Goal: Task Accomplishment & Management: Use online tool/utility

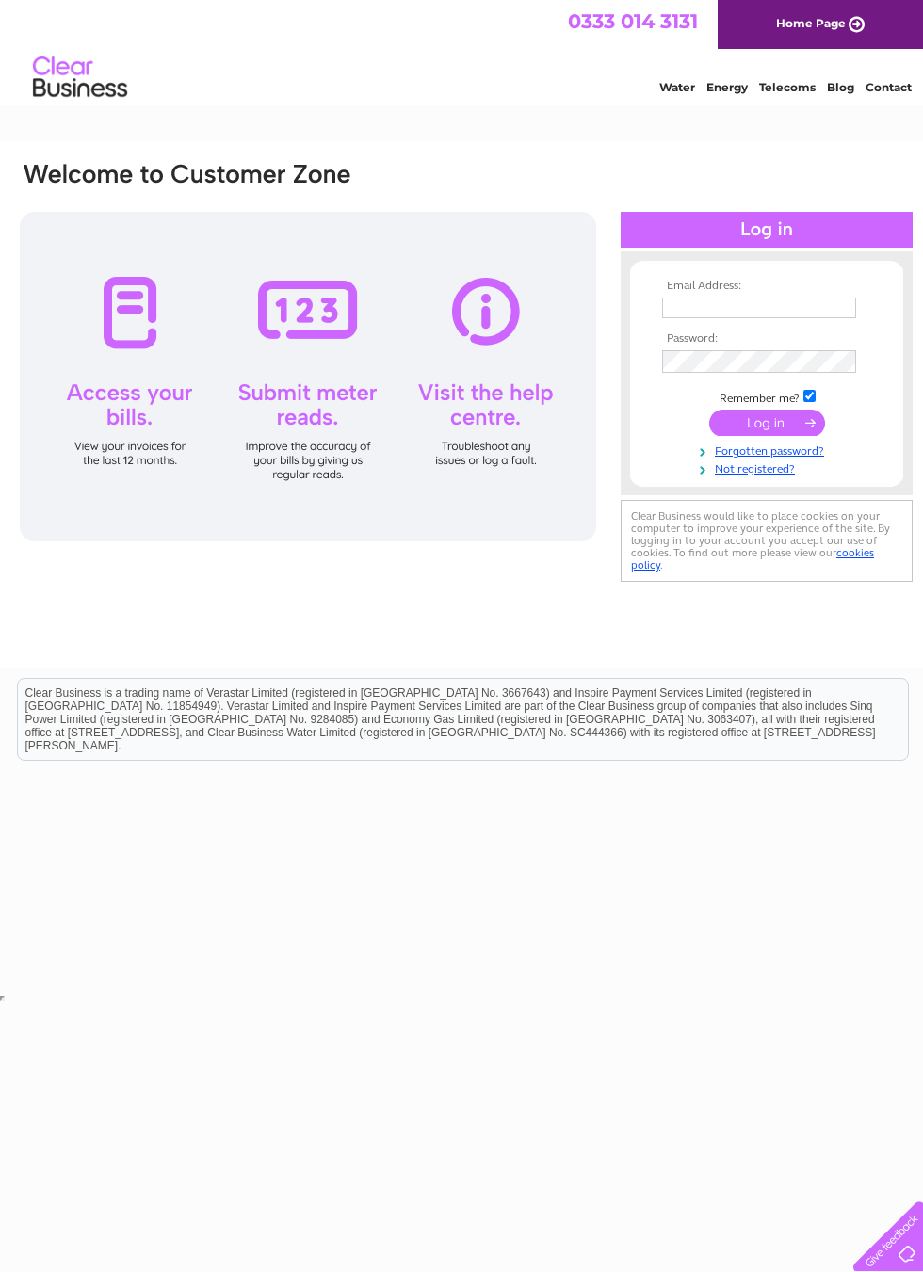
click at [699, 306] on input "text" at bounding box center [759, 308] width 194 height 21
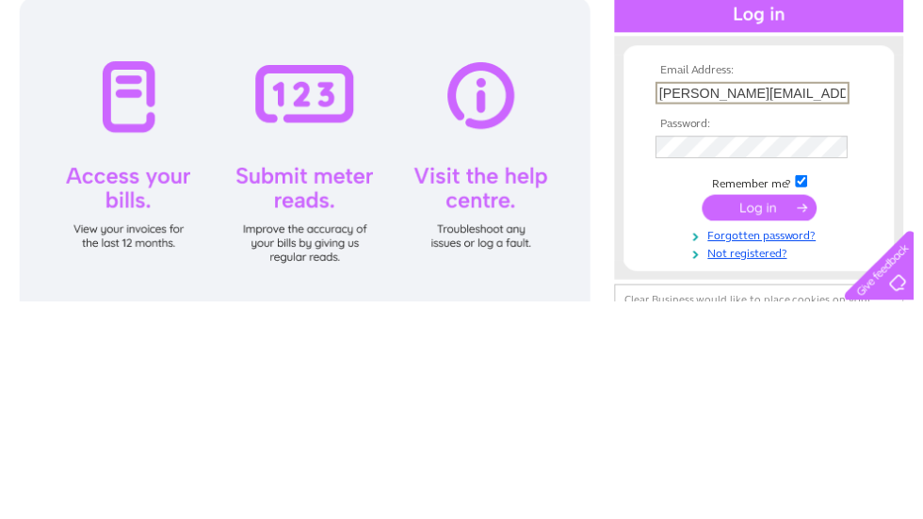
type input "myra.tait@hotmail.co.uk"
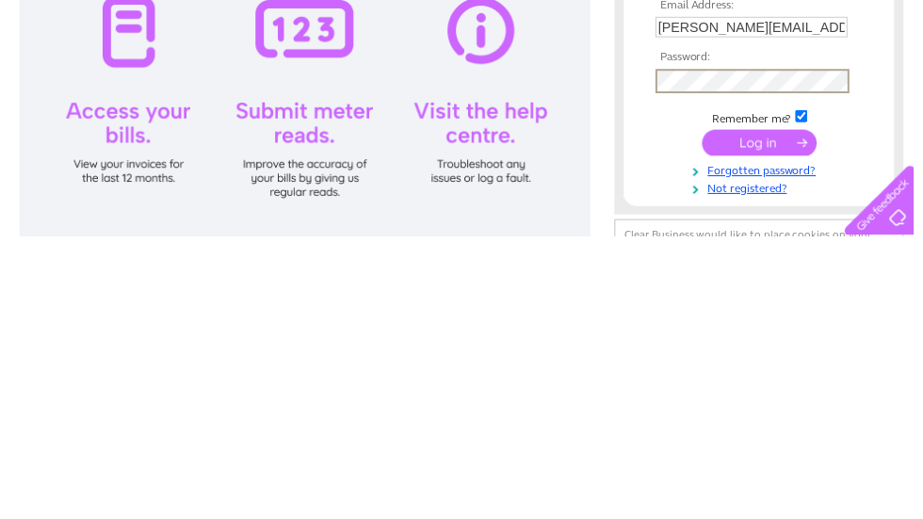
click at [768, 411] on input "submit" at bounding box center [767, 424] width 116 height 26
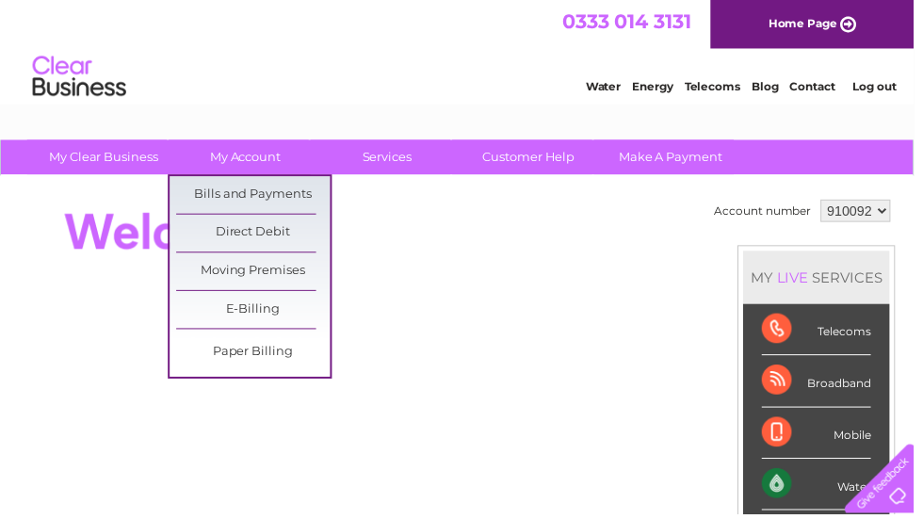
click at [310, 193] on link "Bills and Payments" at bounding box center [255, 197] width 155 height 38
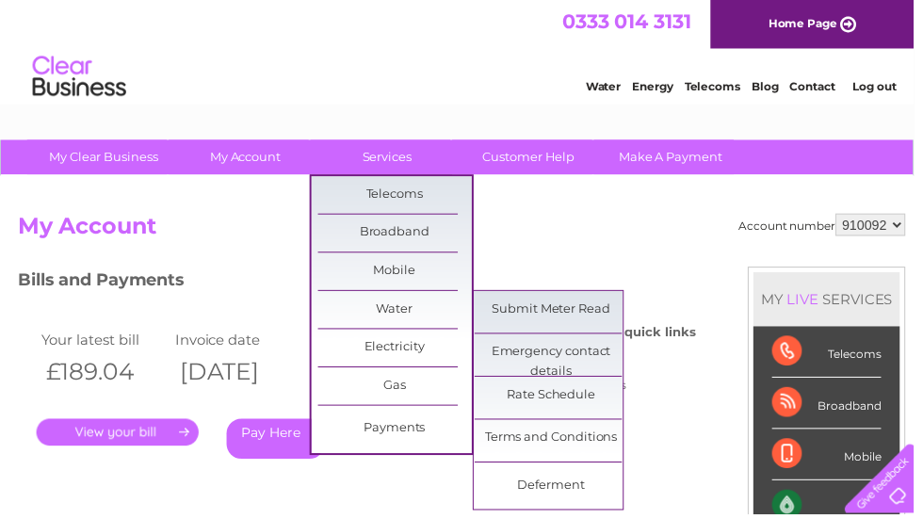
click at [589, 308] on link "Submit Meter Read" at bounding box center [556, 313] width 155 height 38
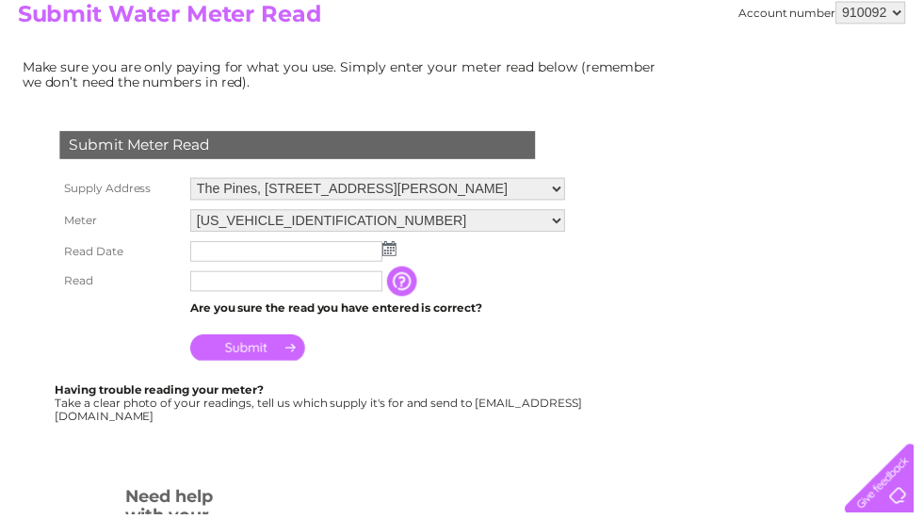
scroll to position [223, 0]
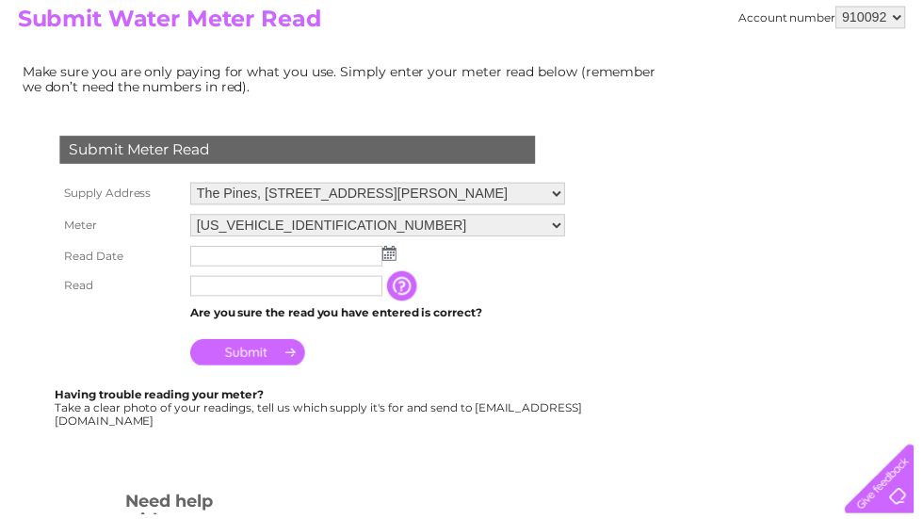
click at [388, 259] on img at bounding box center [393, 255] width 14 height 15
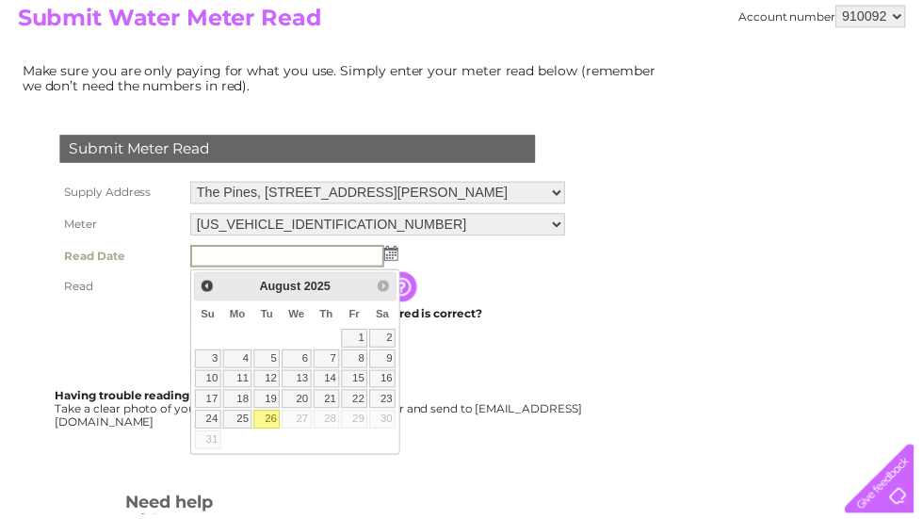
click at [271, 420] on link "26" at bounding box center [269, 423] width 26 height 19
type input "2025/08/26"
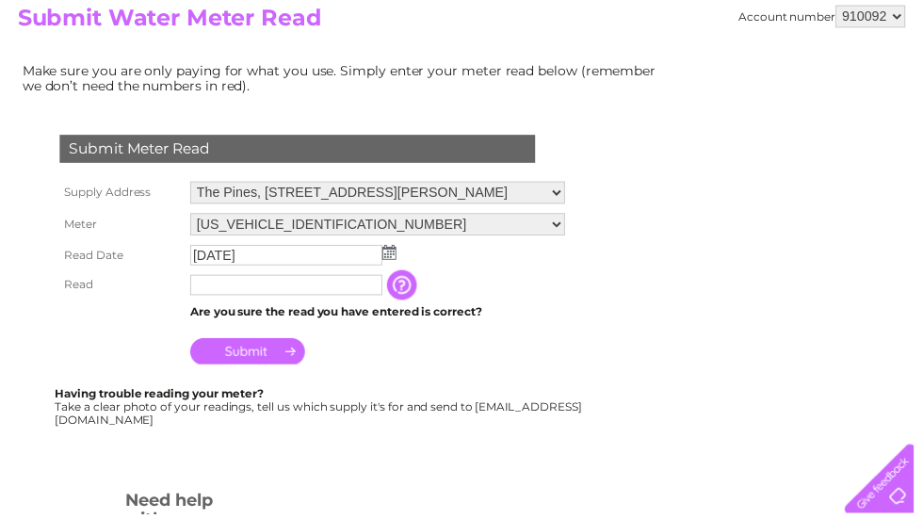
click at [215, 289] on input "text" at bounding box center [289, 288] width 194 height 21
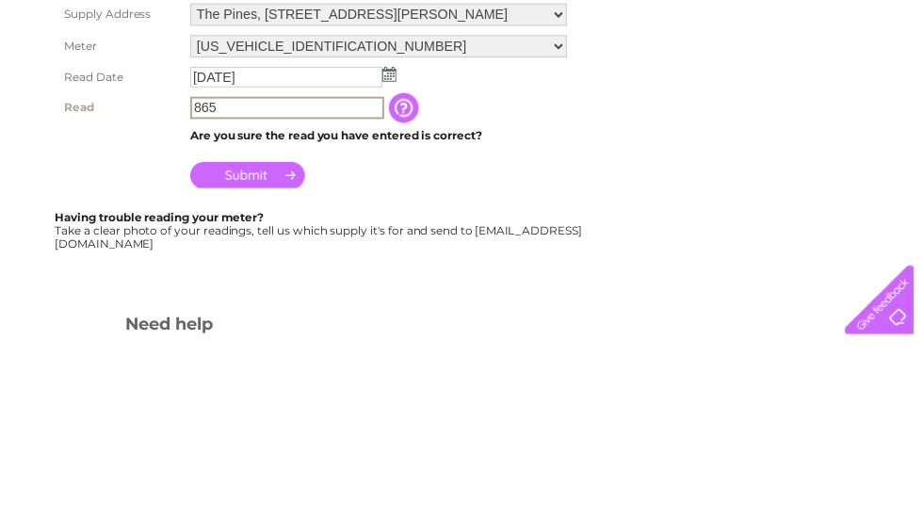
type input "865"
click at [293, 344] on input "Submit" at bounding box center [250, 357] width 116 height 26
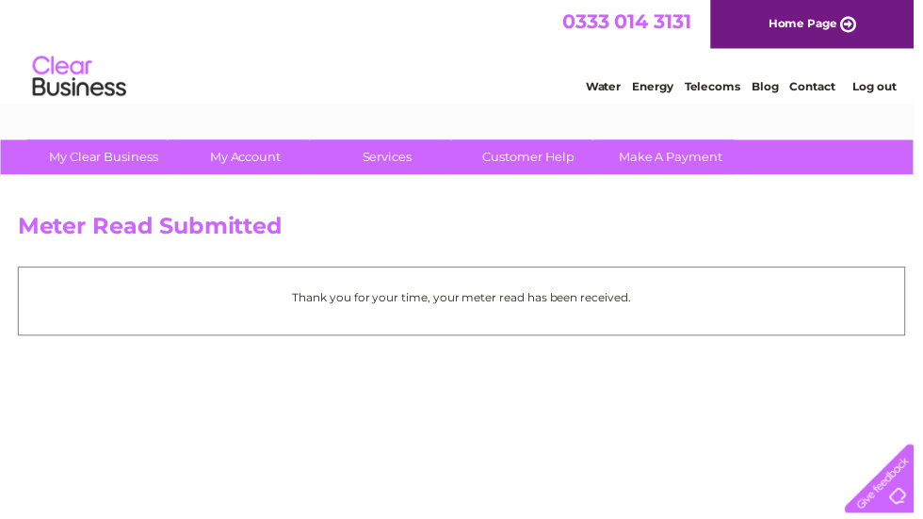
click at [888, 88] on link "Log out" at bounding box center [883, 87] width 44 height 14
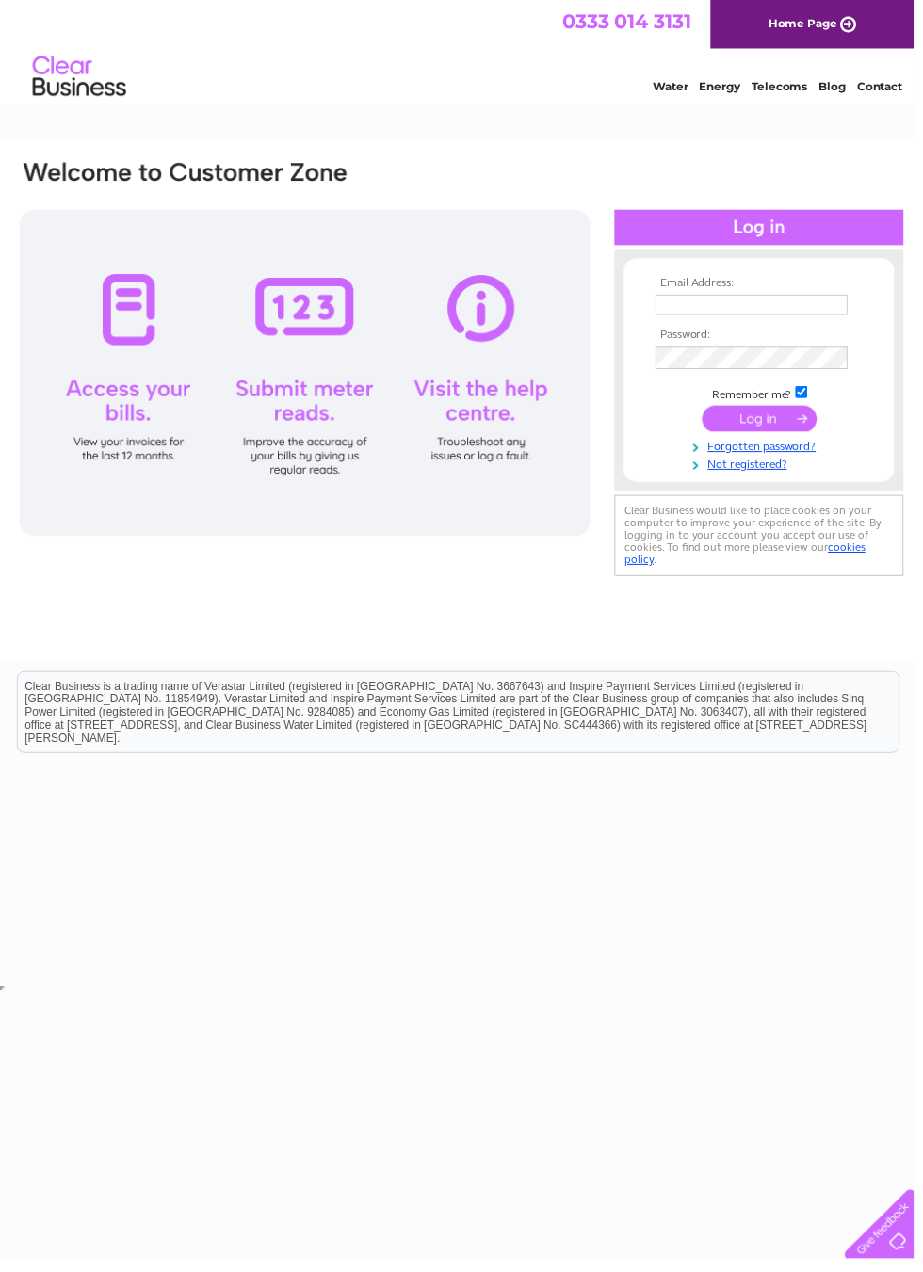
scroll to position [0, 4]
